Goal: Complete application form: Complete application form

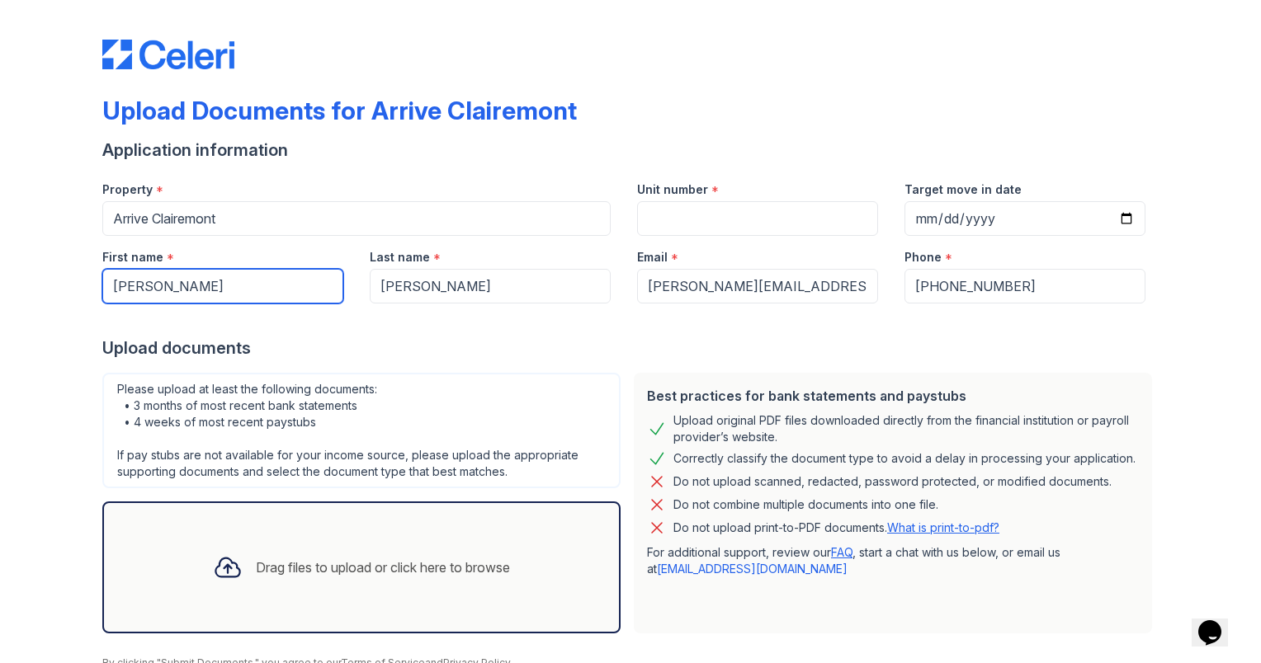
click at [180, 285] on input "Jei Mishiko" at bounding box center [222, 286] width 241 height 35
type input "J"
type input "H"
type input "Jason"
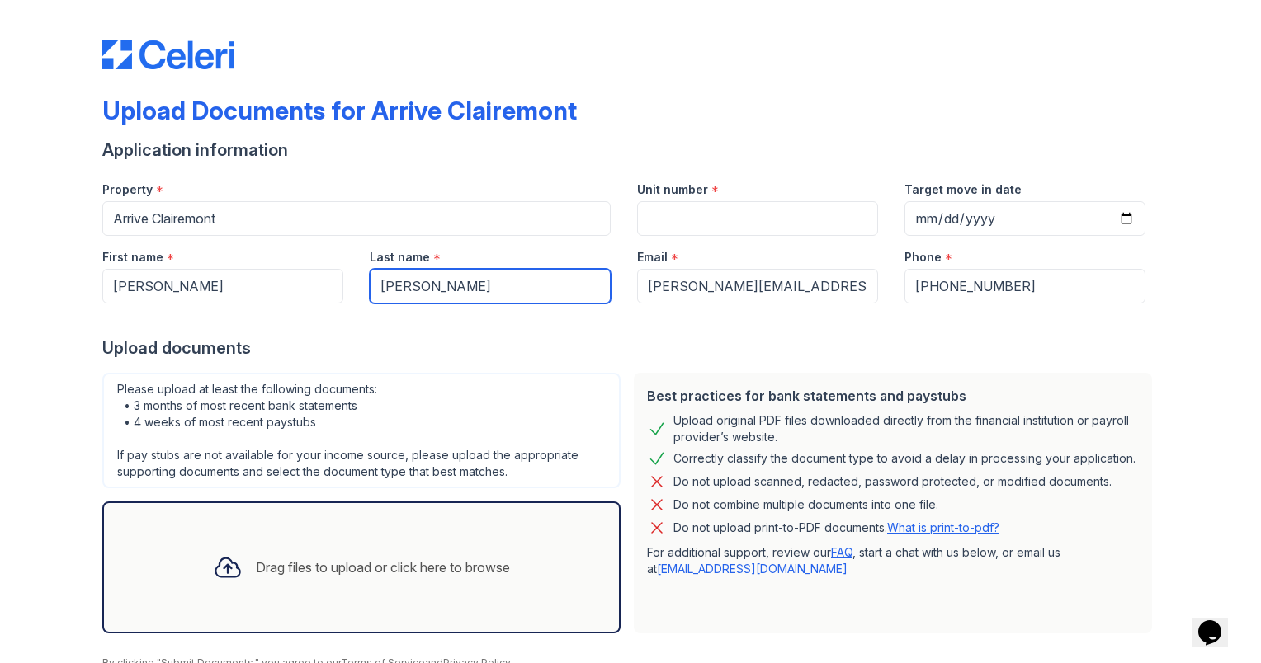
type input "Pagaduan"
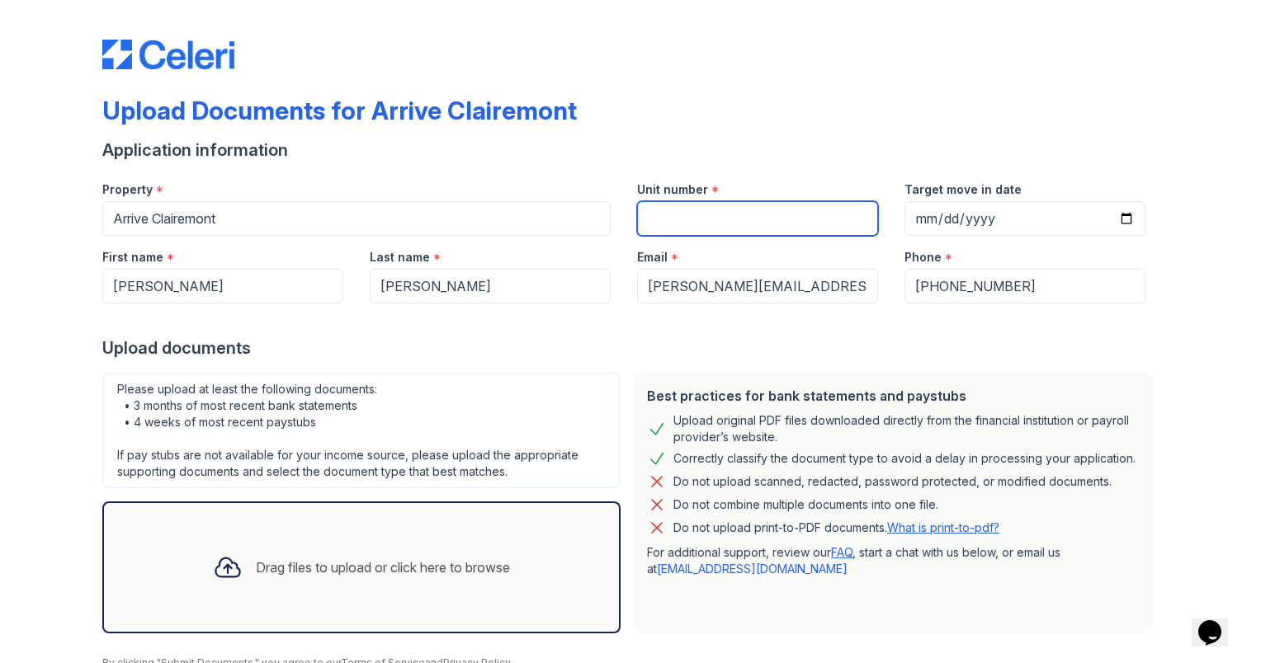
click at [710, 211] on input "Unit number" at bounding box center [757, 218] width 241 height 35
type input "34"
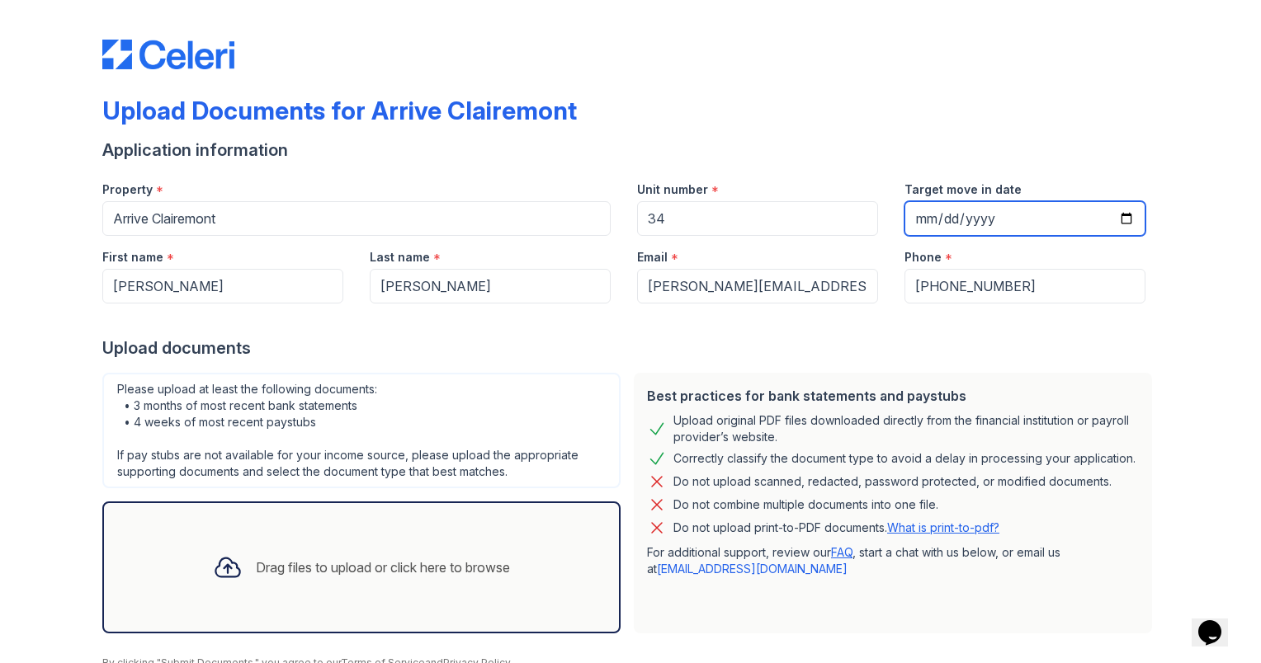
click at [1125, 219] on input "Target move in date" at bounding box center [1024, 218] width 241 height 35
type input "2025-10-07"
click at [1116, 224] on input "2025-10-07" at bounding box center [1024, 218] width 241 height 35
click at [1165, 330] on div "Upload Documents for Arrive Clairemont Application information Property * Arriv…" at bounding box center [630, 368] width 1208 height 736
click at [277, 573] on div "Drag files to upload or click here to browse" at bounding box center [383, 568] width 254 height 20
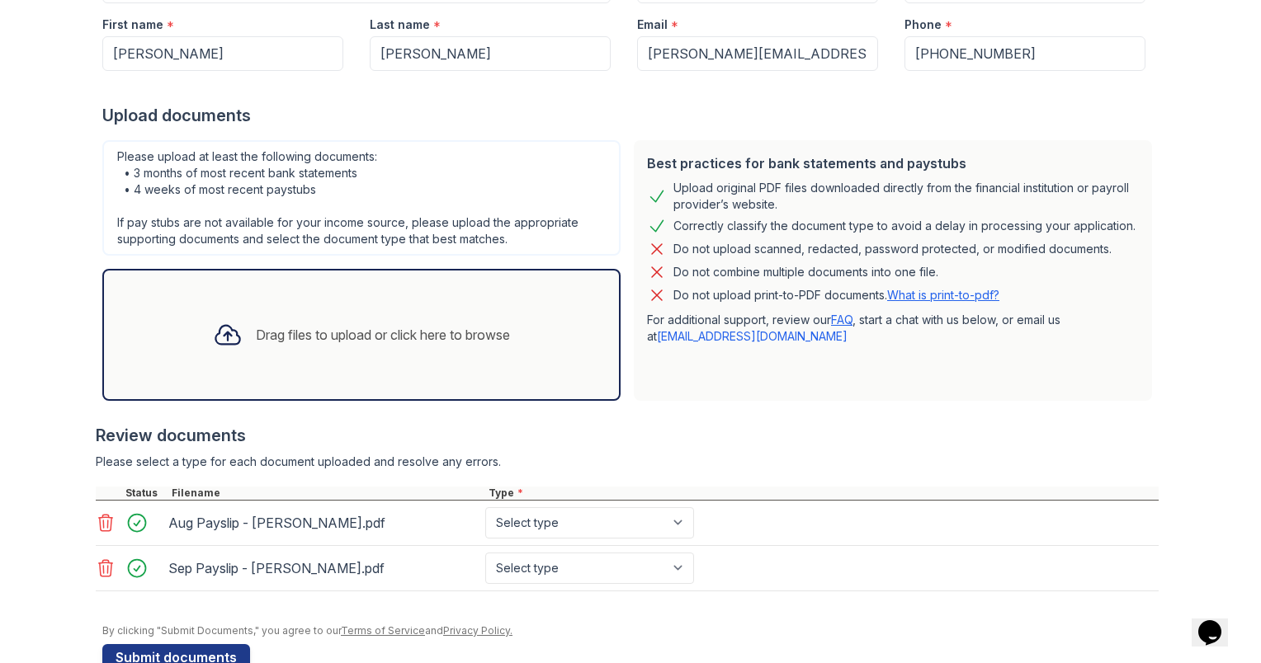
scroll to position [237, 0]
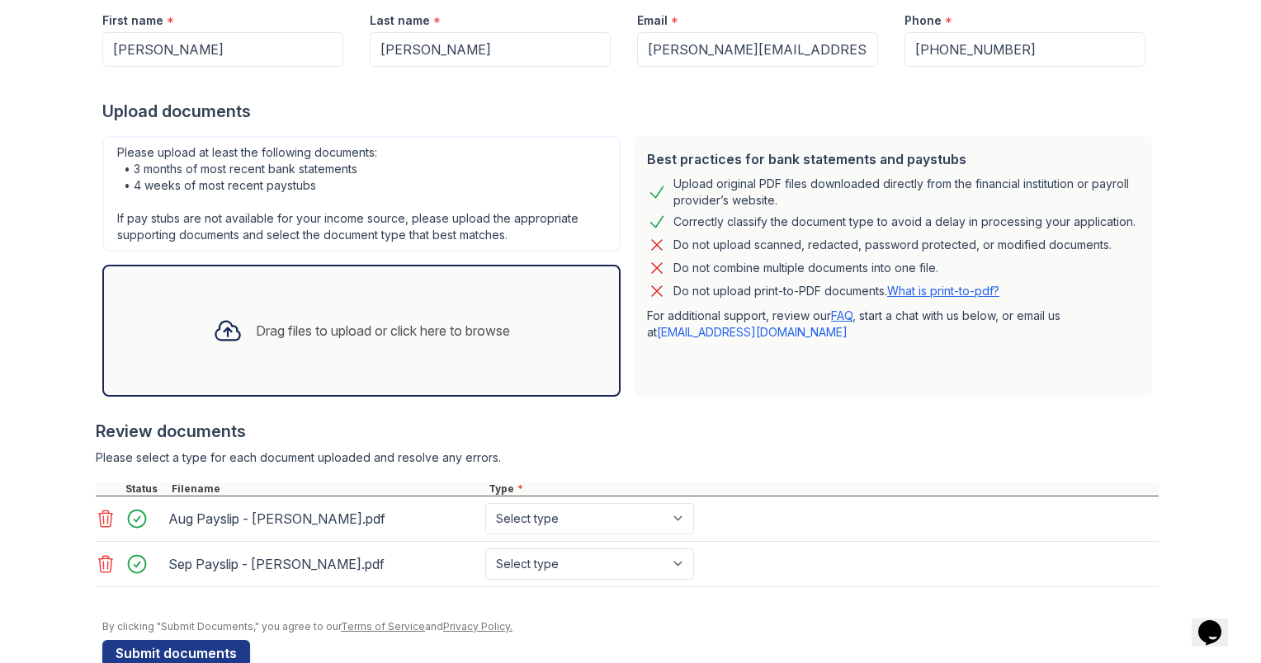
click at [316, 343] on div "Drag files to upload or click here to browse" at bounding box center [361, 331] width 323 height 56
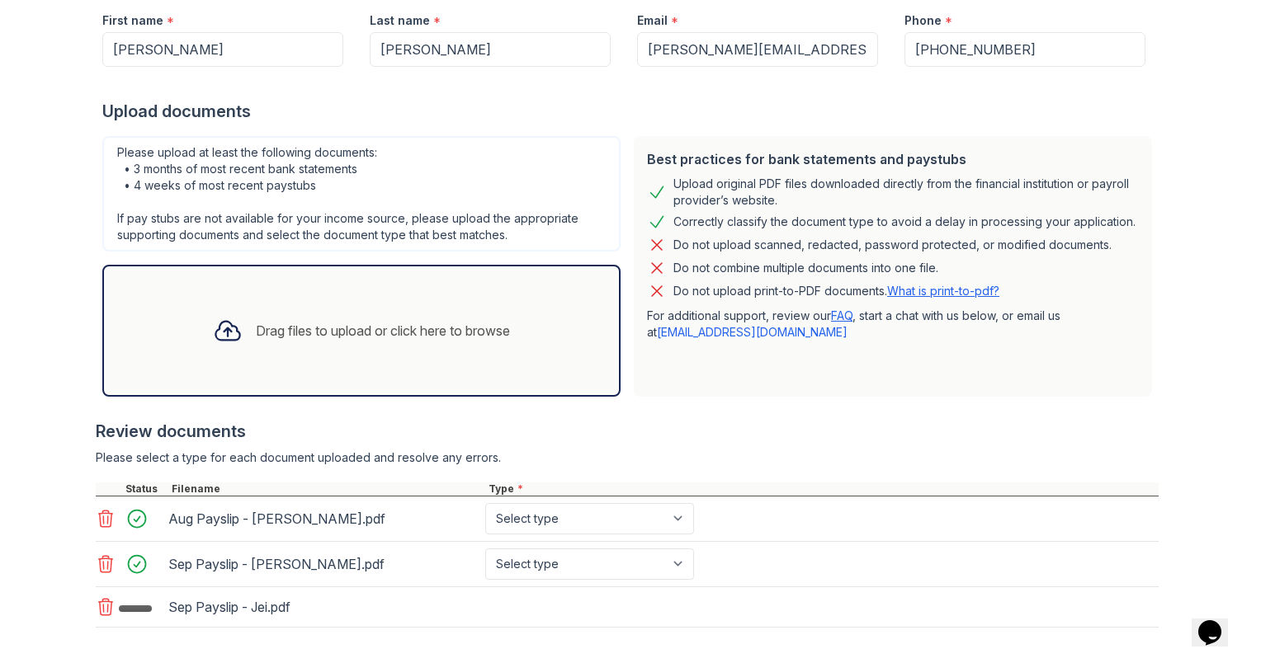
click at [307, 326] on div "Drag files to upload or click here to browse" at bounding box center [383, 331] width 254 height 20
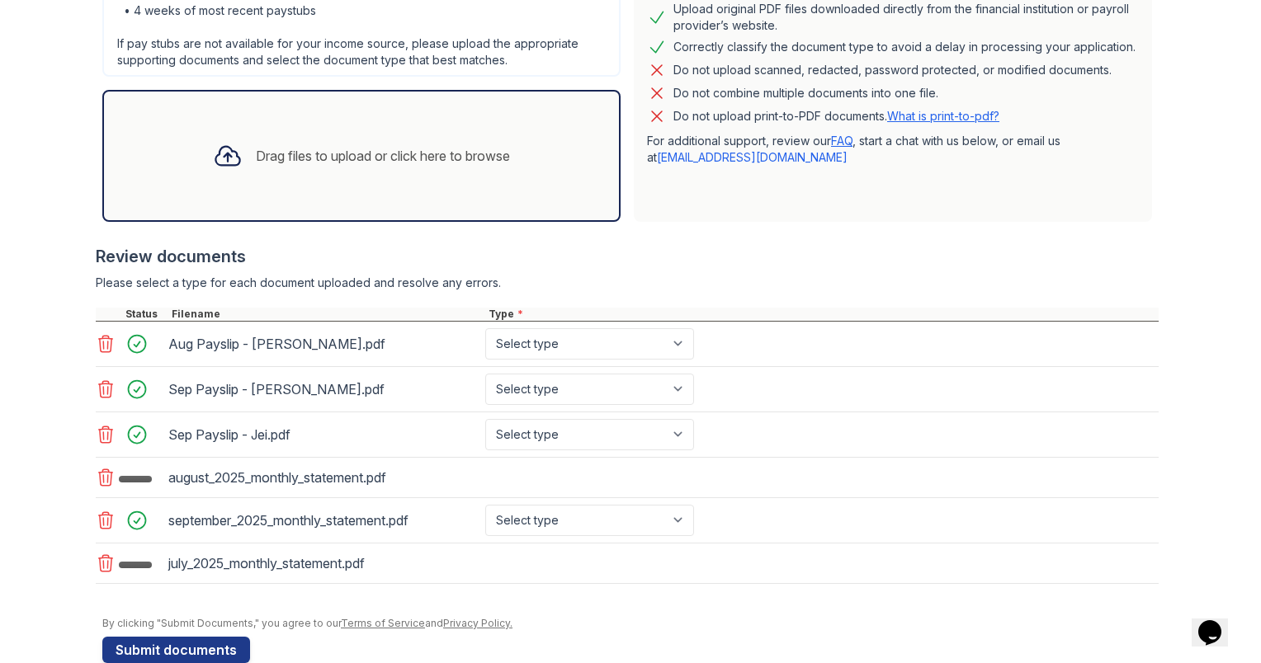
scroll to position [418, 0]
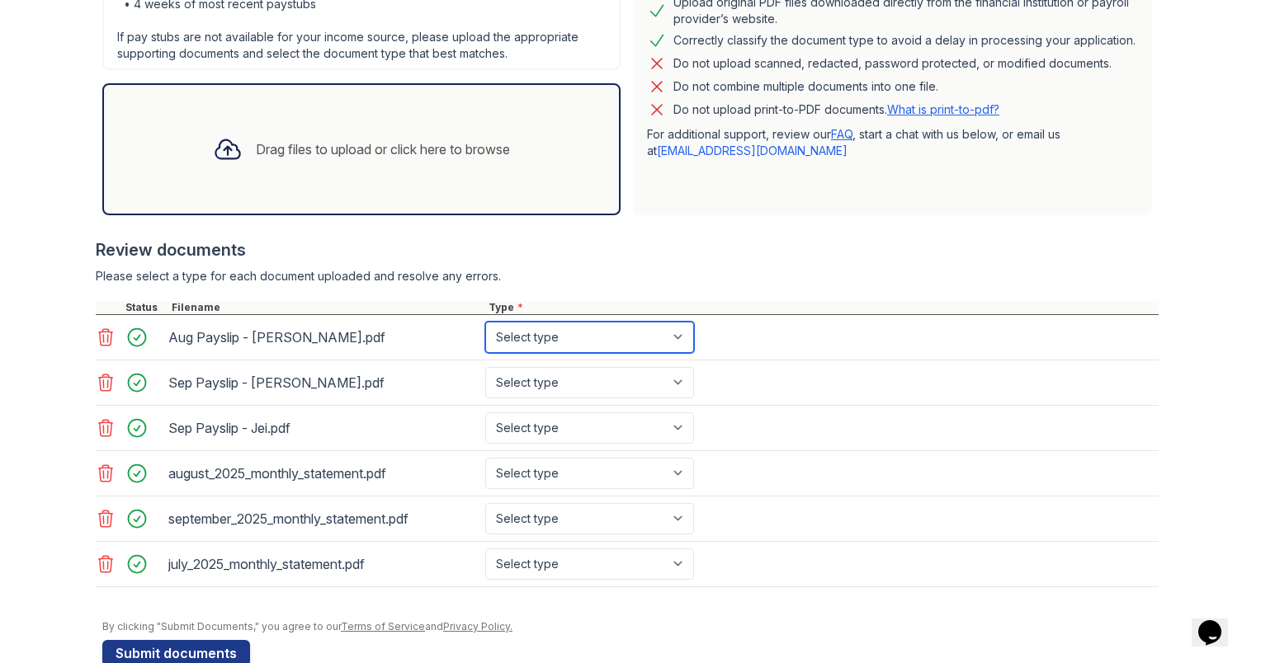
click at [607, 335] on select "Select type Paystub Bank Statement Offer Letter Tax Documents Benefit Award Let…" at bounding box center [589, 337] width 209 height 31
select select "paystub"
click at [485, 322] on select "Select type Paystub Bank Statement Offer Letter Tax Documents Benefit Award Let…" at bounding box center [589, 337] width 209 height 31
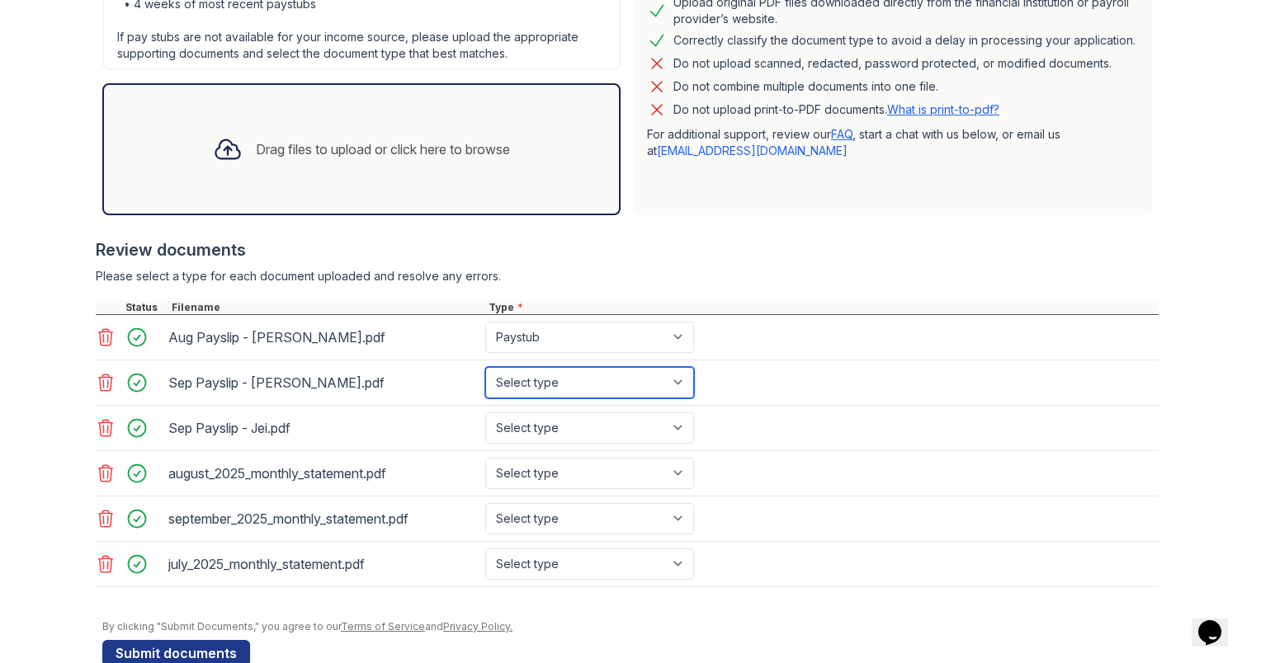
click at [581, 375] on select "Select type Paystub Bank Statement Offer Letter Tax Documents Benefit Award Let…" at bounding box center [589, 382] width 209 height 31
select select "paystub"
click at [485, 367] on select "Select type Paystub Bank Statement Offer Letter Tax Documents Benefit Award Let…" at bounding box center [589, 382] width 209 height 31
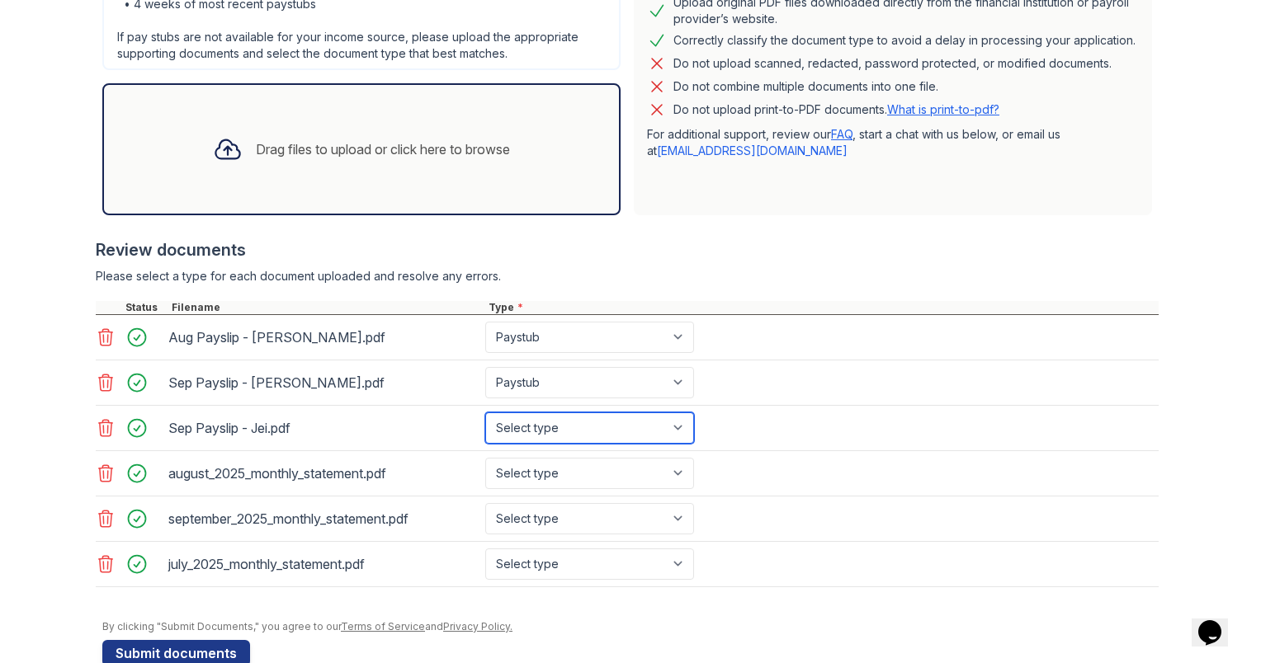
click at [554, 422] on select "Select type Paystub Bank Statement Offer Letter Tax Documents Benefit Award Let…" at bounding box center [589, 428] width 209 height 31
select select "paystub"
click at [485, 413] on select "Select type Paystub Bank Statement Offer Letter Tax Documents Benefit Award Let…" at bounding box center [589, 428] width 209 height 31
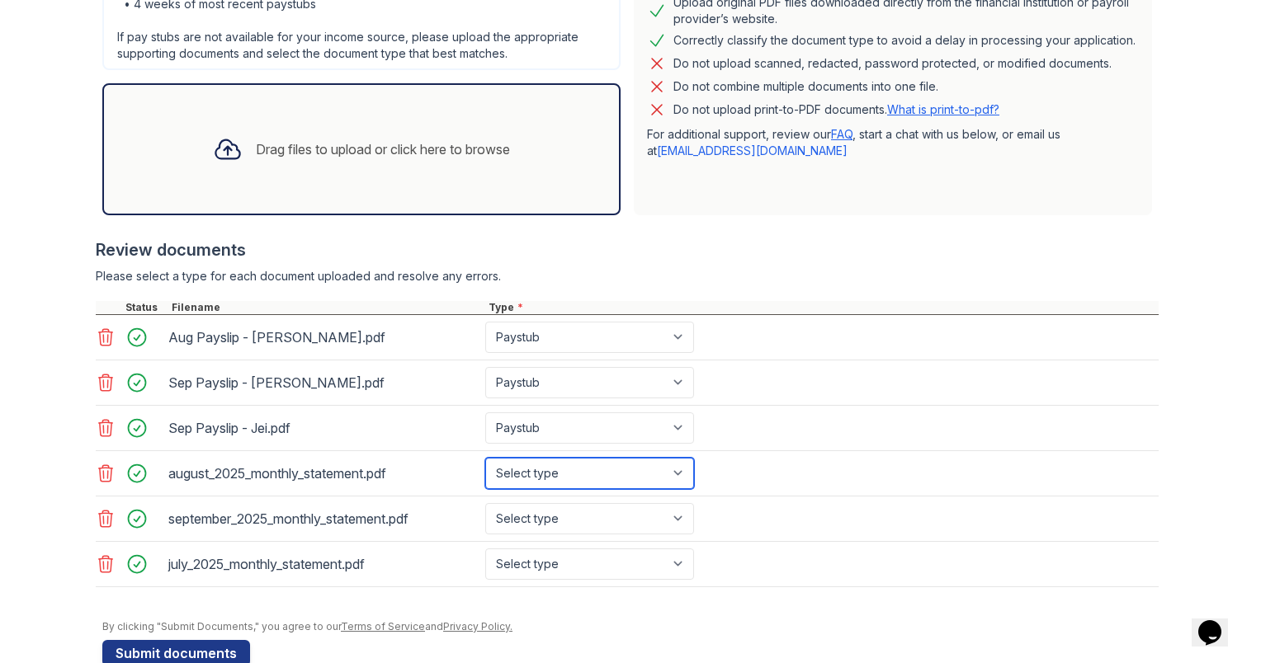
click at [540, 465] on select "Select type Paystub Bank Statement Offer Letter Tax Documents Benefit Award Let…" at bounding box center [589, 473] width 209 height 31
select select "bank_statement"
click at [485, 458] on select "Select type Paystub Bank Statement Offer Letter Tax Documents Benefit Award Let…" at bounding box center [589, 473] width 209 height 31
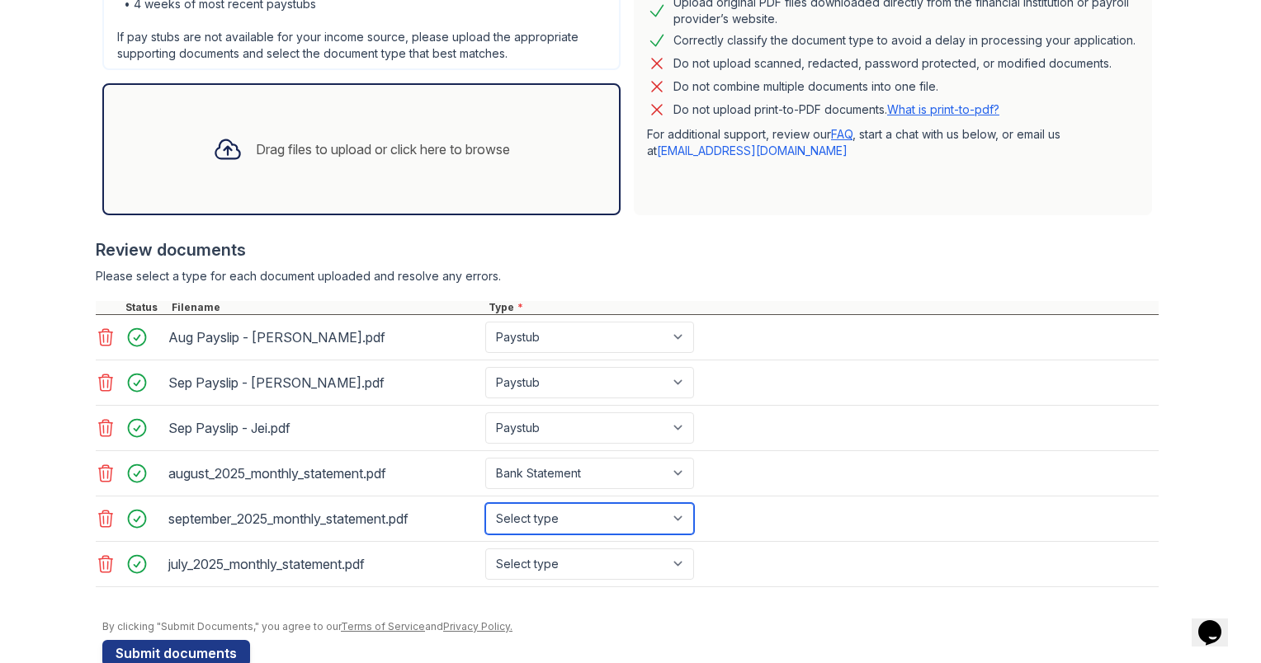
click at [530, 518] on select "Select type Paystub Bank Statement Offer Letter Tax Documents Benefit Award Let…" at bounding box center [589, 518] width 209 height 31
select select "bank_statement"
click at [485, 503] on select "Select type Paystub Bank Statement Offer Letter Tax Documents Benefit Award Let…" at bounding box center [589, 518] width 209 height 31
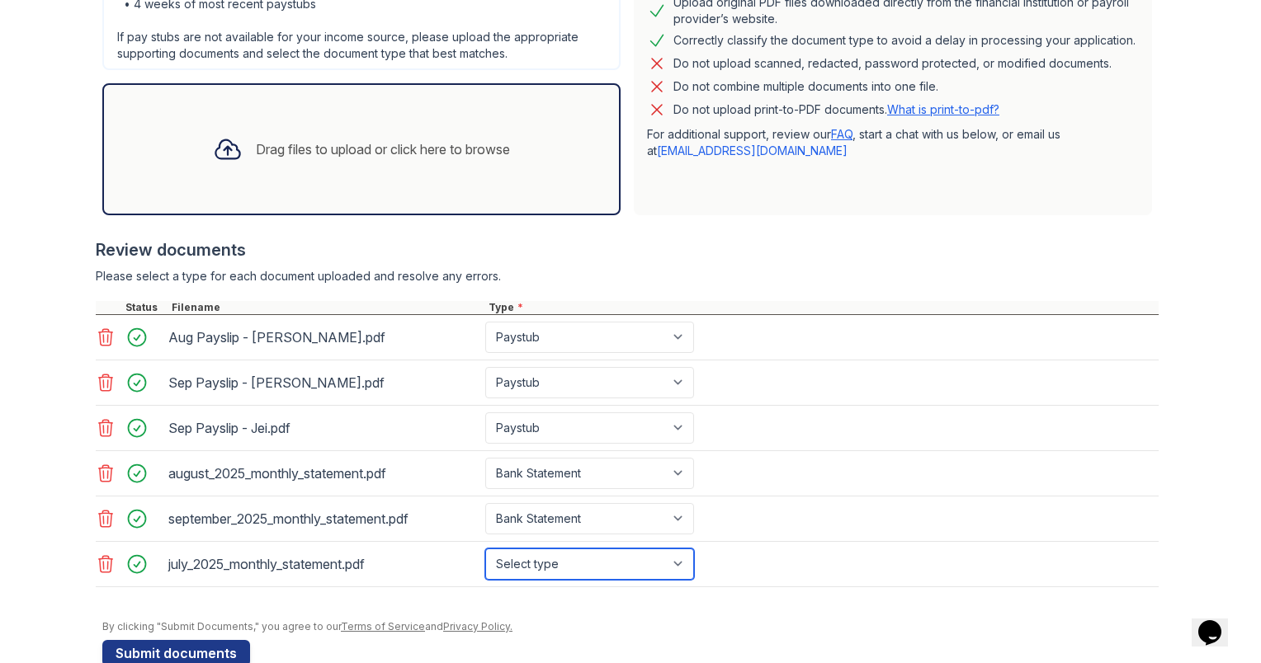
click at [515, 550] on select "Select type Paystub Bank Statement Offer Letter Tax Documents Benefit Award Let…" at bounding box center [589, 564] width 209 height 31
select select "bank_statement"
click at [485, 549] on select "Select type Paystub Bank Statement Offer Letter Tax Documents Benefit Award Let…" at bounding box center [589, 564] width 209 height 31
click at [958, 246] on div "Review documents" at bounding box center [627, 249] width 1063 height 23
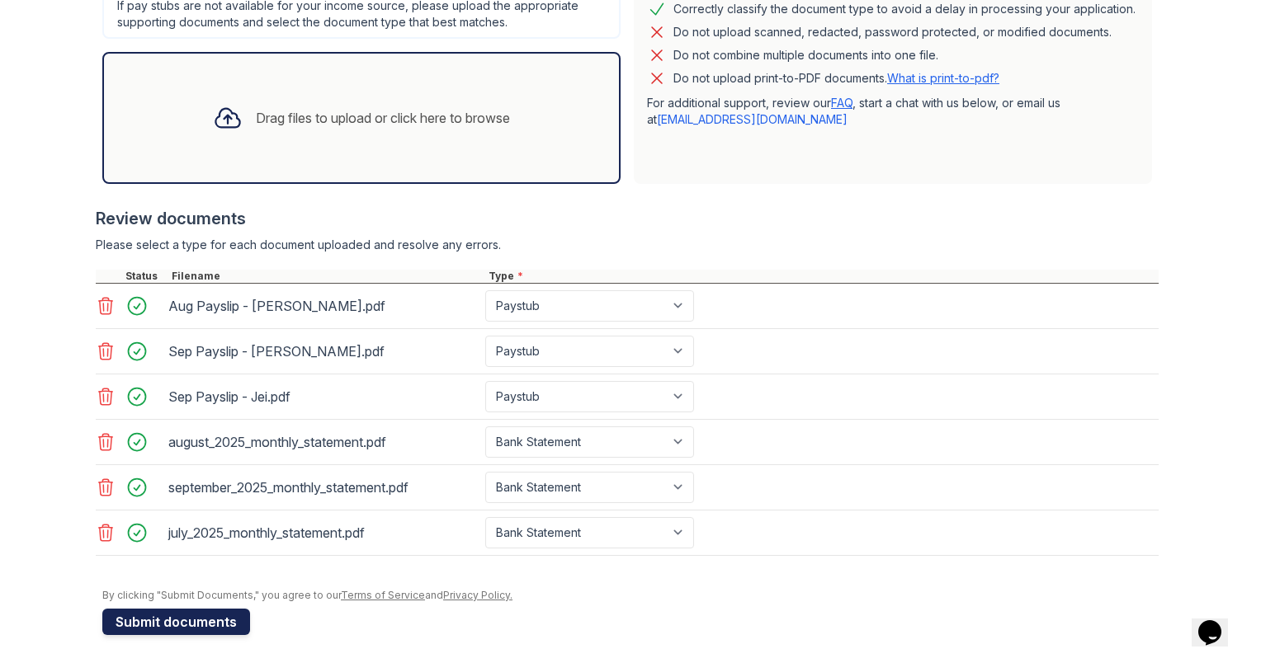
click at [172, 623] on button "Submit documents" at bounding box center [176, 622] width 148 height 26
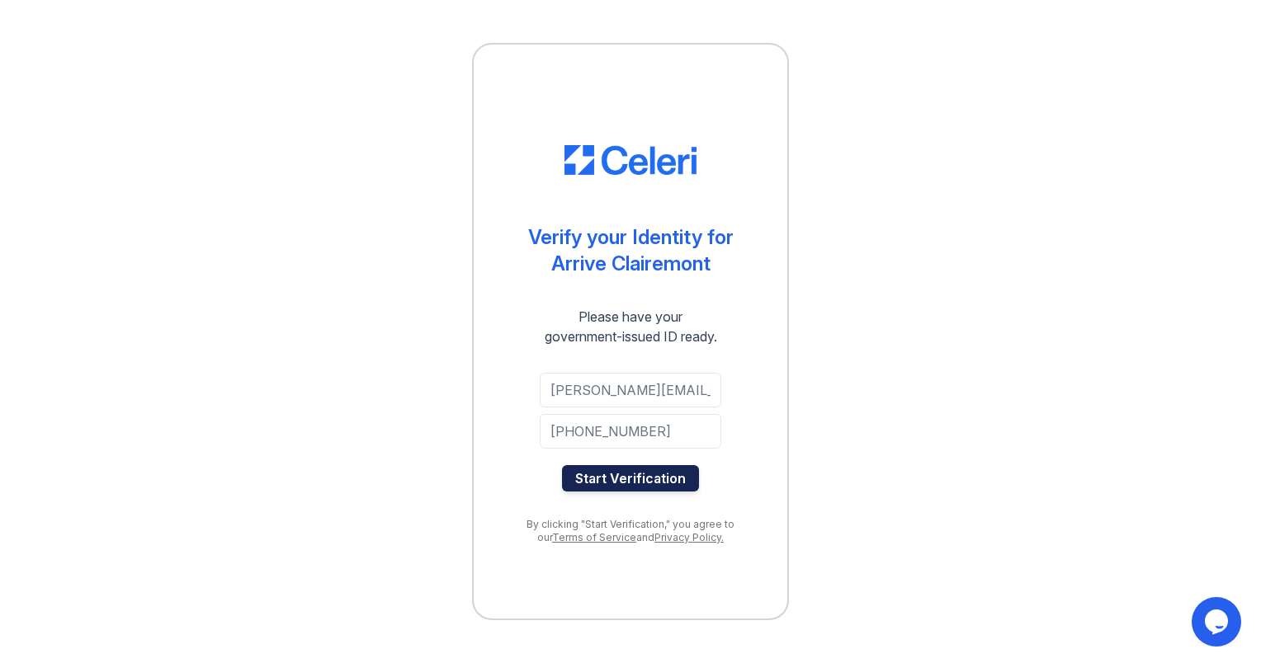
click at [652, 477] on button "Start Verification" at bounding box center [630, 478] width 137 height 26
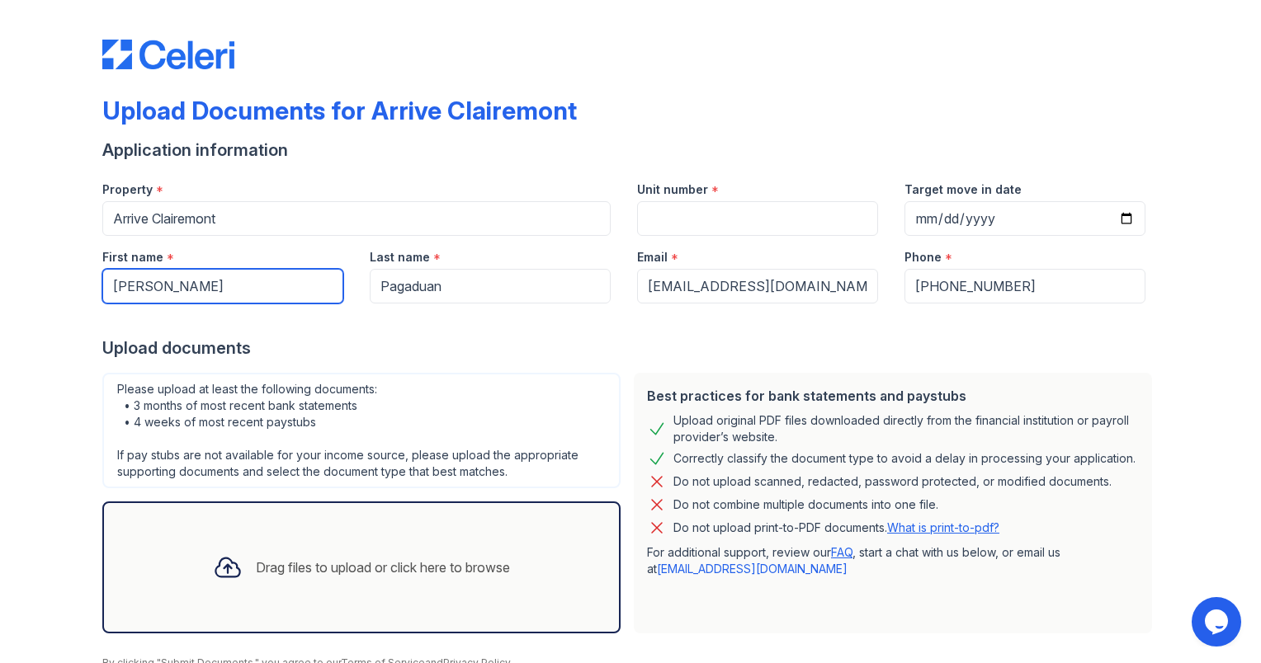
click at [258, 290] on input "Jason" at bounding box center [222, 286] width 241 height 35
type input "J"
type input "Jei"
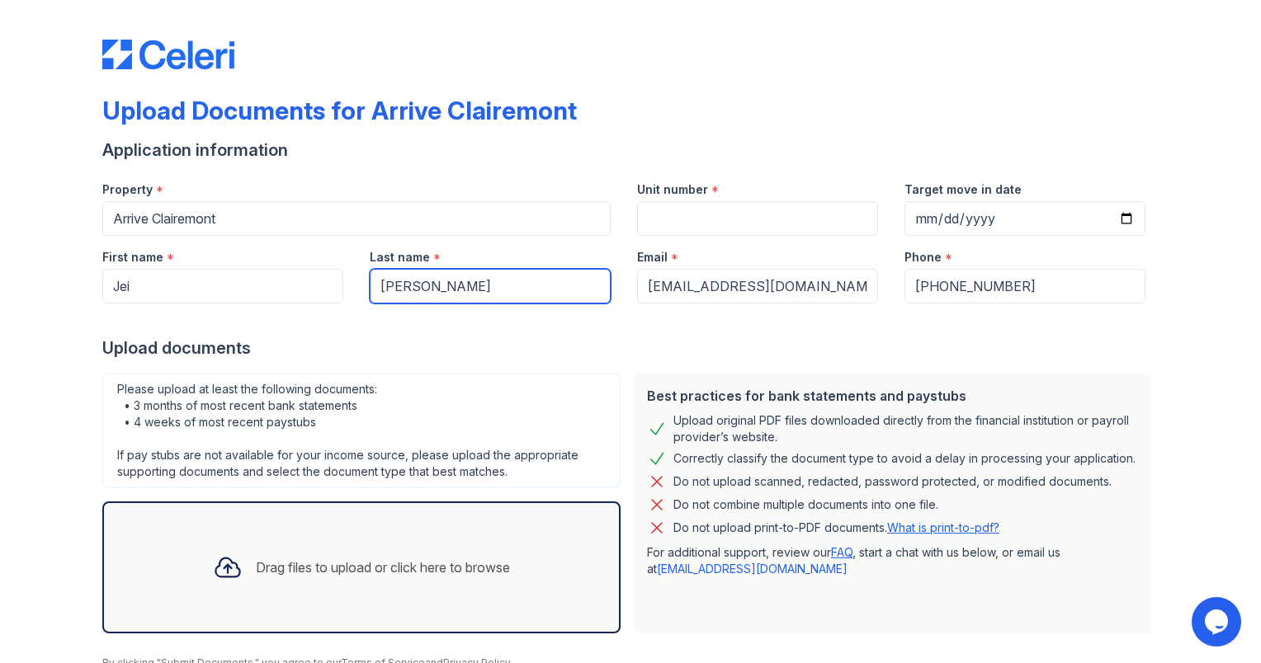
type input "Del Rosario"
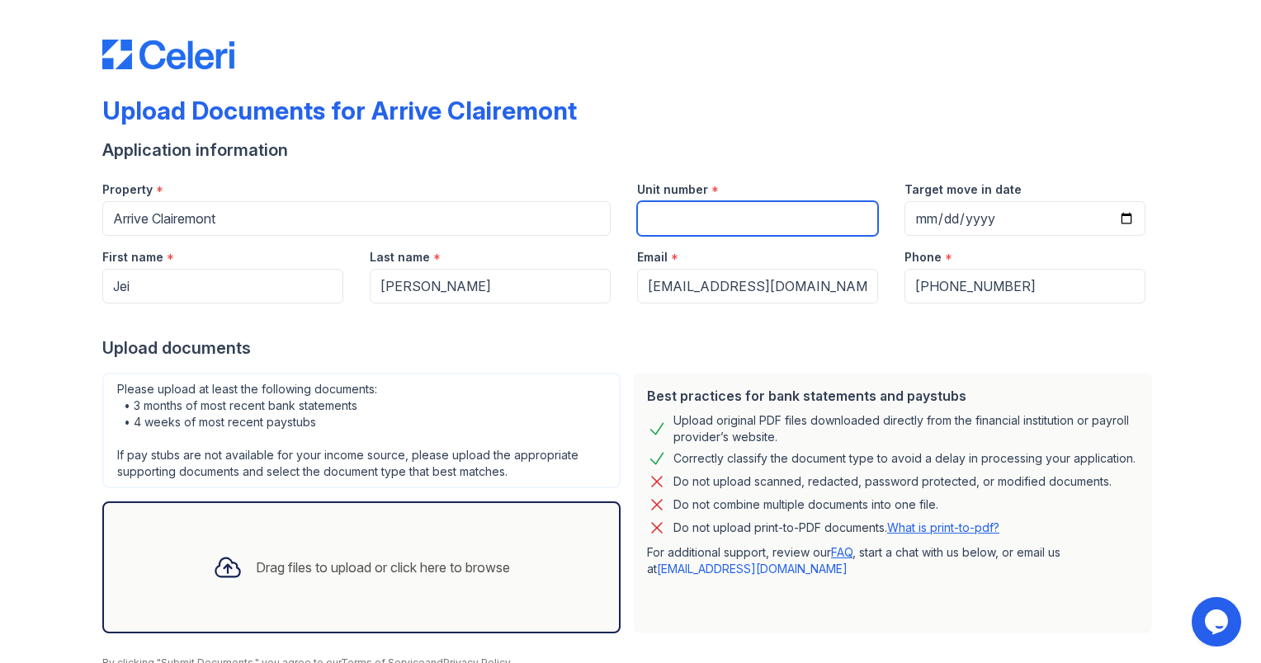
click at [672, 203] on input "Unit number" at bounding box center [757, 218] width 241 height 35
type input "34"
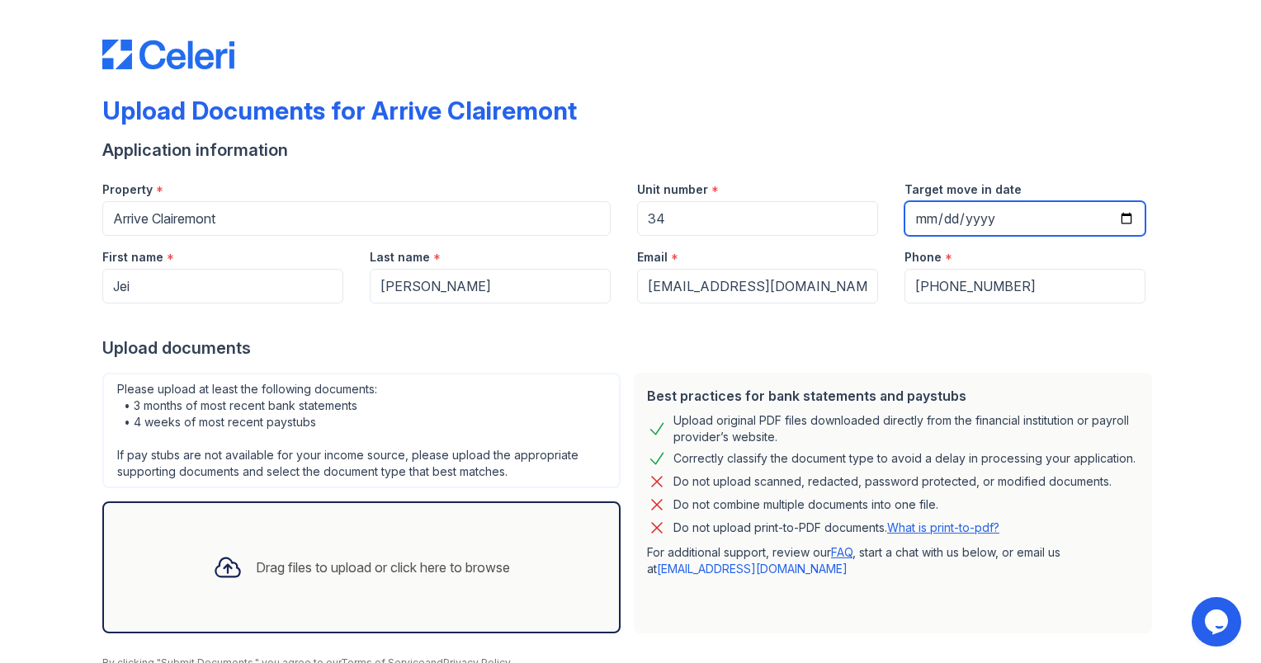
click at [1121, 218] on input "Target move in date" at bounding box center [1024, 218] width 241 height 35
type input "2025-10-07"
click at [256, 571] on div "Drag files to upload or click here to browse" at bounding box center [383, 568] width 254 height 20
click at [328, 567] on div "Drag files to upload or click here to browse" at bounding box center [383, 568] width 254 height 20
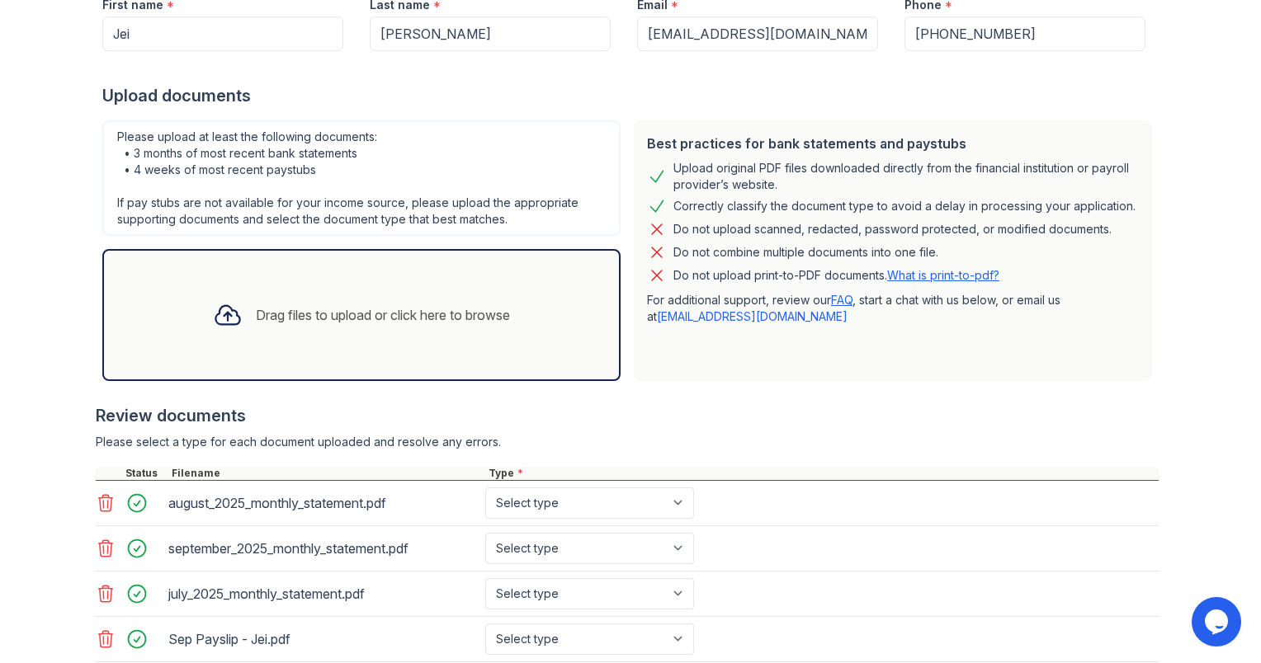
scroll to position [258, 0]
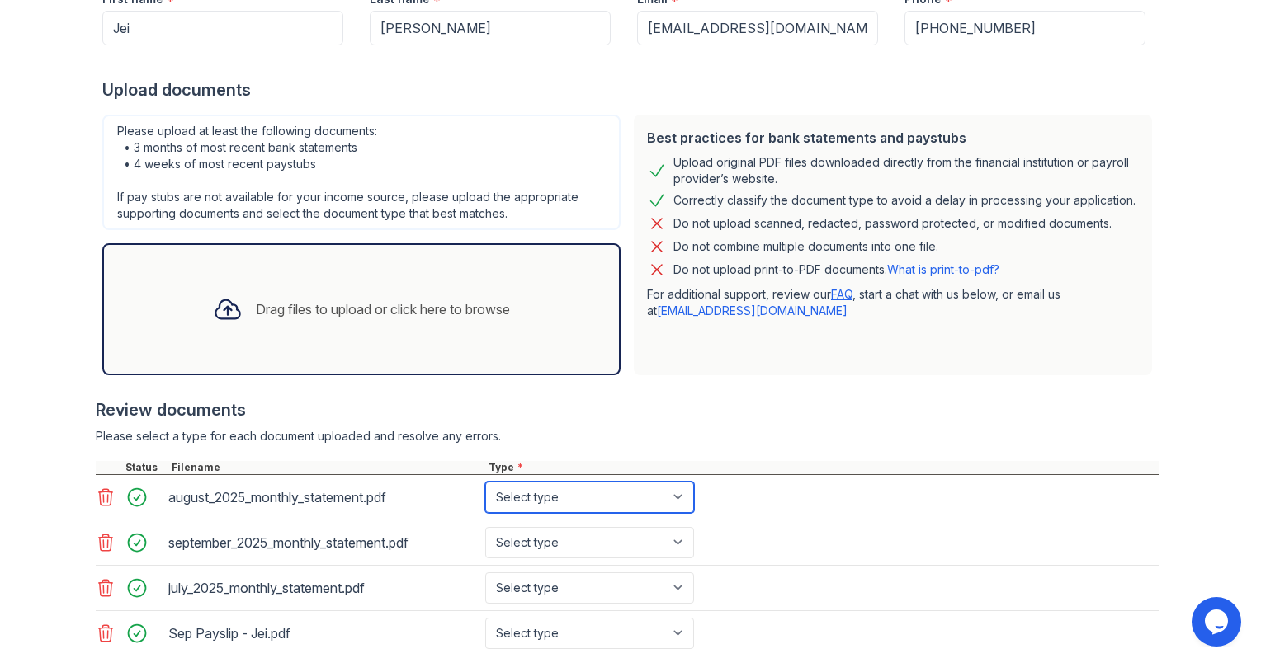
click at [597, 495] on select "Select type Paystub Bank Statement Offer Letter Tax Documents Benefit Award Let…" at bounding box center [589, 497] width 209 height 31
select select "bank_statement"
click at [485, 482] on select "Select type Paystub Bank Statement Offer Letter Tax Documents Benefit Award Let…" at bounding box center [589, 497] width 209 height 31
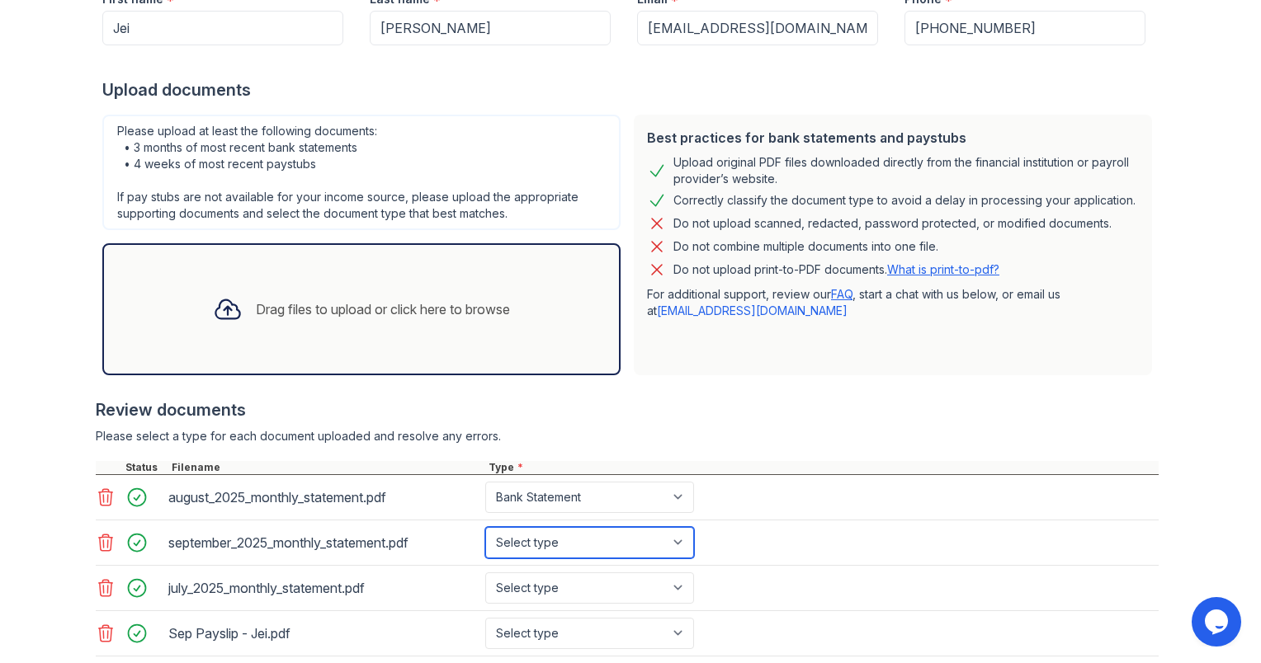
click at [512, 545] on select "Select type Paystub Bank Statement Offer Letter Tax Documents Benefit Award Let…" at bounding box center [589, 542] width 209 height 31
select select "bank_statement"
click at [485, 527] on select "Select type Paystub Bank Statement Offer Letter Tax Documents Benefit Award Let…" at bounding box center [589, 542] width 209 height 31
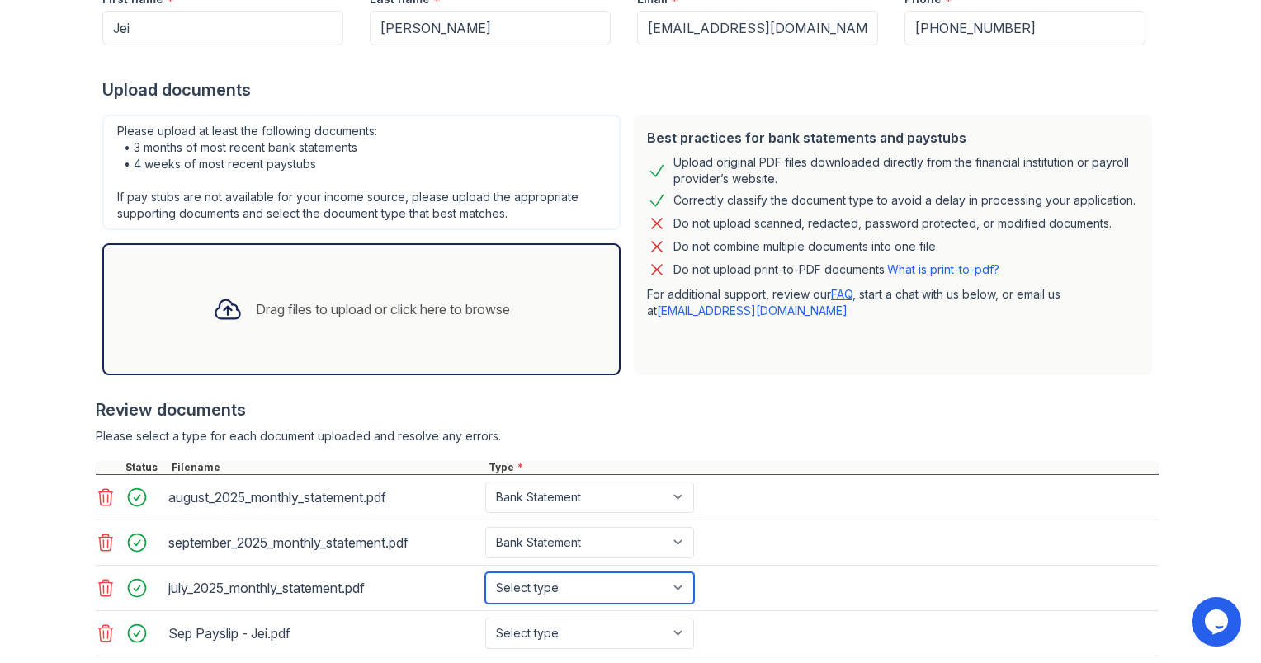
click at [507, 592] on select "Select type Paystub Bank Statement Offer Letter Tax Documents Benefit Award Let…" at bounding box center [589, 588] width 209 height 31
select select "bank_statement"
click at [485, 573] on select "Select type Paystub Bank Statement Offer Letter Tax Documents Benefit Award Let…" at bounding box center [589, 588] width 209 height 31
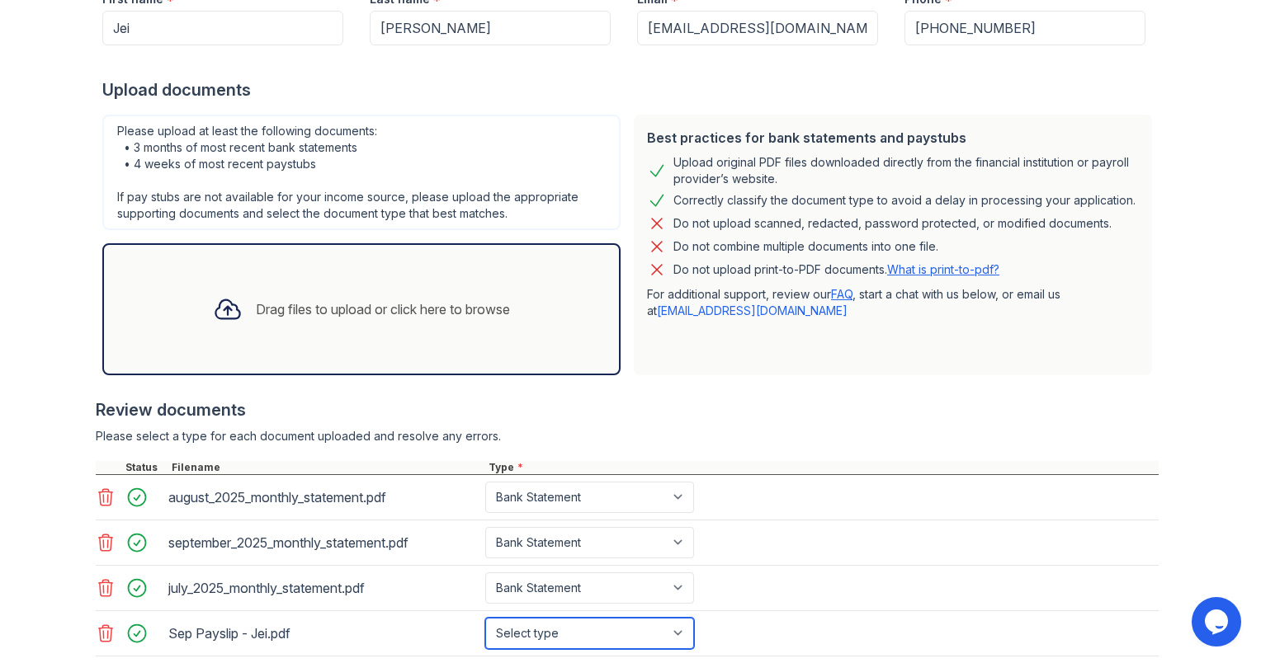
click at [502, 634] on select "Select type Paystub Bank Statement Offer Letter Tax Documents Benefit Award Let…" at bounding box center [589, 633] width 209 height 31
select select "paystub"
click at [485, 618] on select "Select type Paystub Bank Statement Offer Letter Tax Documents Benefit Award Let…" at bounding box center [589, 633] width 209 height 31
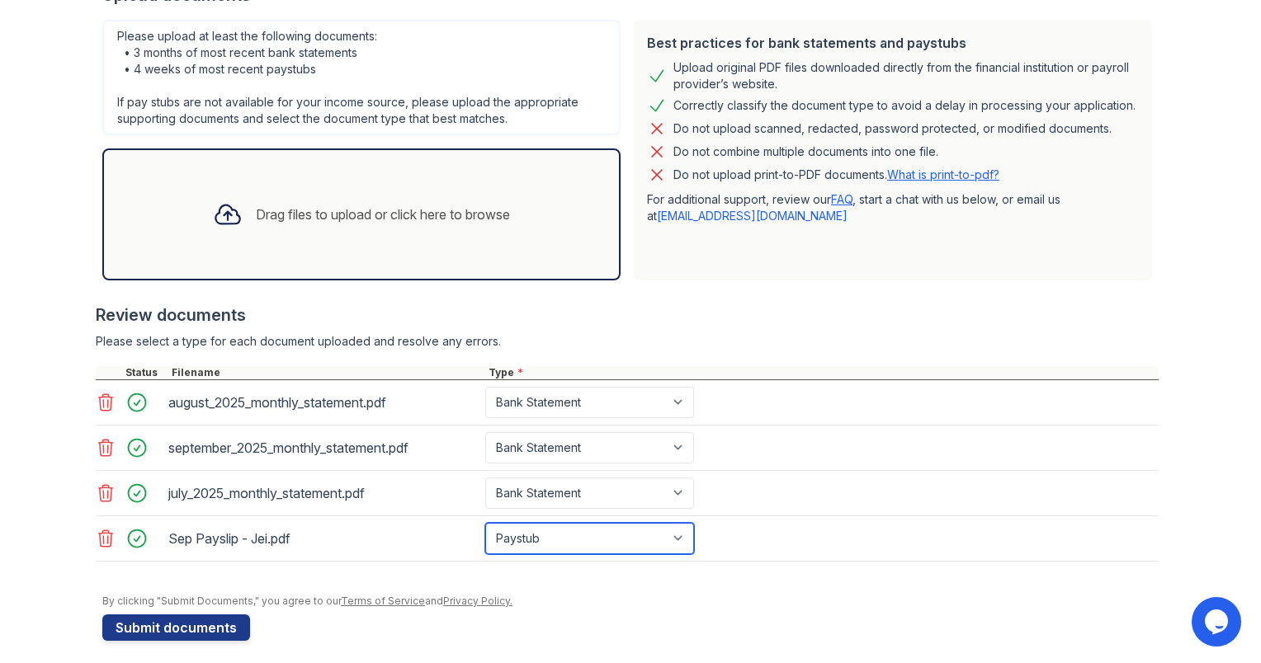
scroll to position [360, 0]
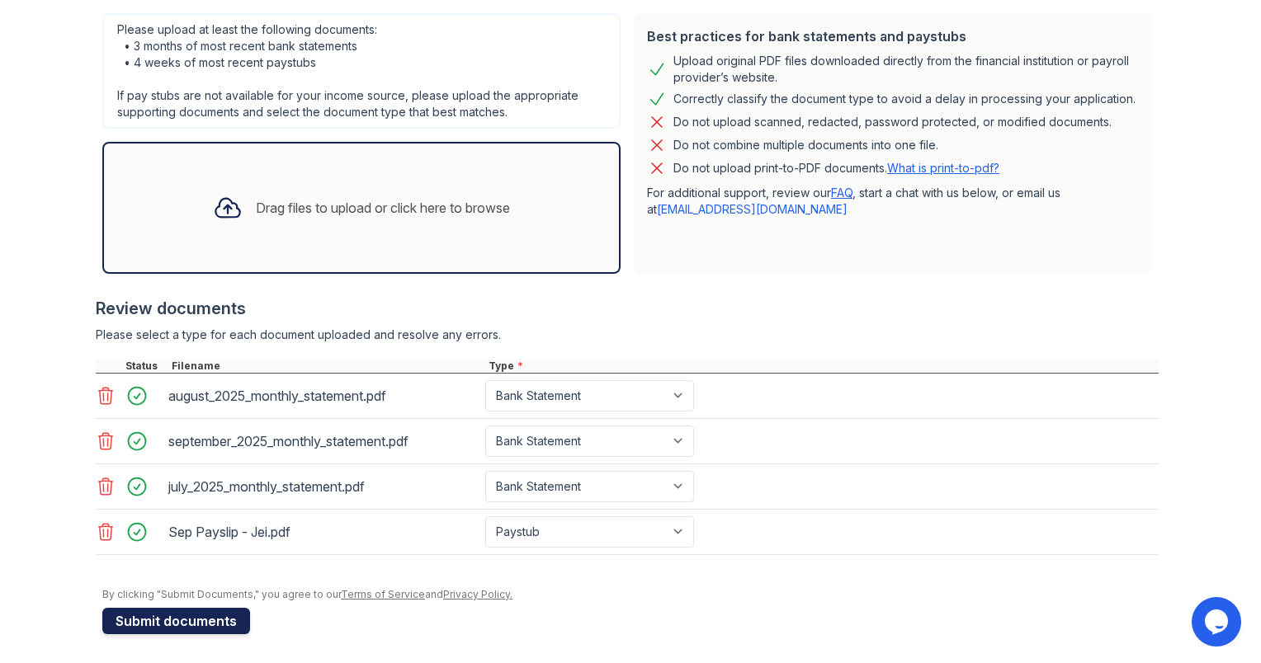
click at [139, 623] on button "Submit documents" at bounding box center [176, 621] width 148 height 26
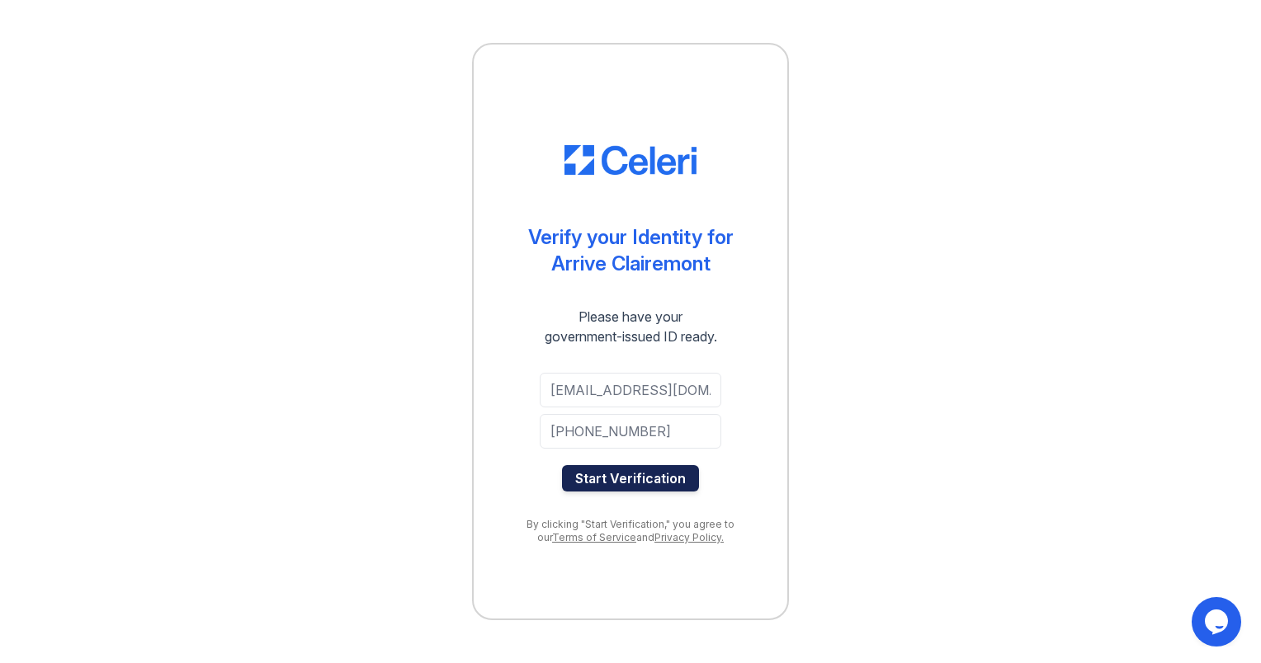
click at [650, 478] on button "Start Verification" at bounding box center [630, 478] width 137 height 26
